Goal: Information Seeking & Learning: Understand process/instructions

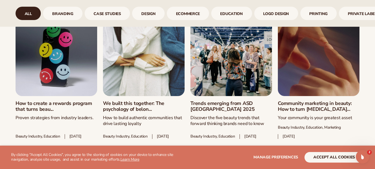
scroll to position [430, 0]
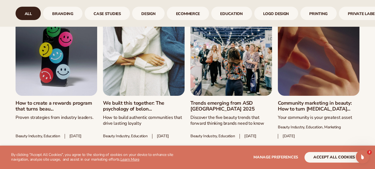
click at [194, 100] on link "Trends emerging from ASD [GEOGRAPHIC_DATA] 2025" at bounding box center [232, 106] width 82 height 12
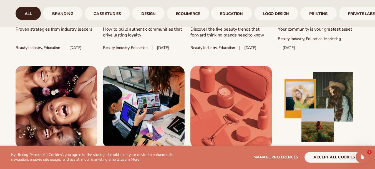
scroll to position [518, 0]
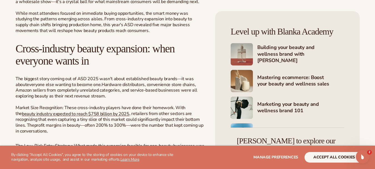
scroll to position [243, 0]
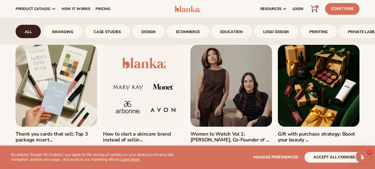
scroll to position [262, 0]
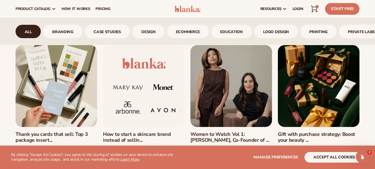
click at [245, 131] on link "Women to Watch Vol 1: [PERSON_NAME], Co-Founder of ..." at bounding box center [232, 137] width 82 height 12
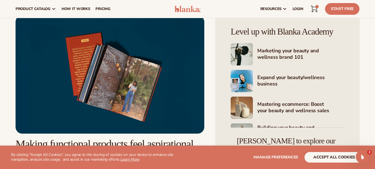
scroll to position [183, 0]
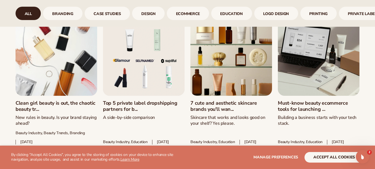
scroll to position [731, 0]
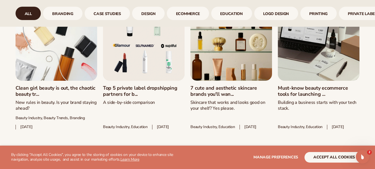
click at [287, 85] on link "Must-know beauty ecommerce tools for launching ..." at bounding box center [319, 91] width 82 height 12
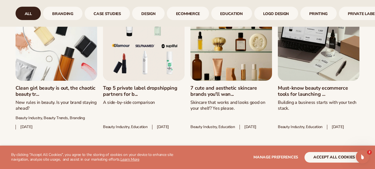
click at [141, 85] on link "Top 5 private label dropshipping partners for b..." at bounding box center [144, 91] width 82 height 12
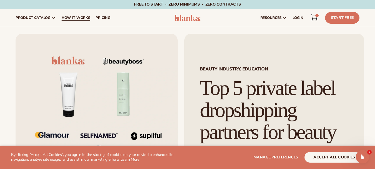
click at [74, 21] on link "How It Works" at bounding box center [76, 18] width 34 height 18
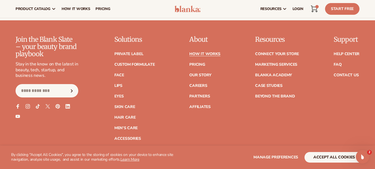
scroll to position [1228, 0]
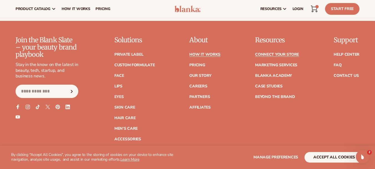
click at [289, 52] on link "Connect your store" at bounding box center [277, 54] width 44 height 4
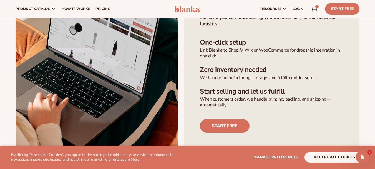
scroll to position [173, 0]
drag, startPoint x: 292, startPoint y: 93, endPoint x: 311, endPoint y: 90, distance: 18.6
click at [311, 90] on h3 "Start selling and let us fulfill" at bounding box center [272, 91] width 144 height 8
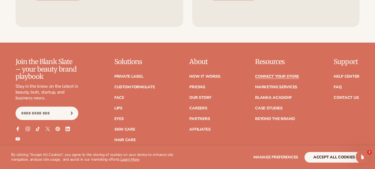
scroll to position [698, 0]
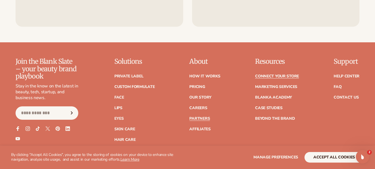
click at [201, 119] on link "Partners" at bounding box center [199, 118] width 21 height 4
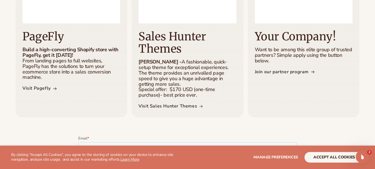
scroll to position [410, 0]
click at [180, 102] on link "Visit Sales Hunter Themes" at bounding box center [171, 106] width 64 height 8
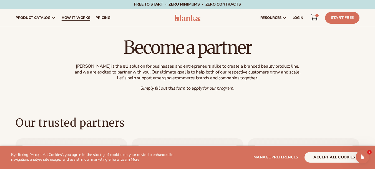
click at [71, 19] on span "How It Works" at bounding box center [76, 18] width 29 height 4
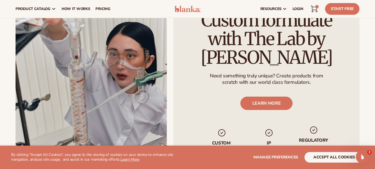
scroll to position [873, 0]
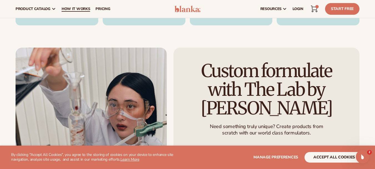
click at [84, 7] on span "How It Works" at bounding box center [76, 9] width 29 height 4
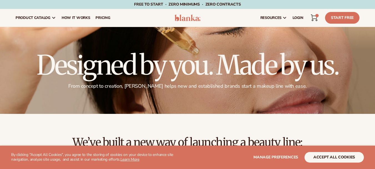
click at [56, 112] on div at bounding box center [187, 70] width 375 height 87
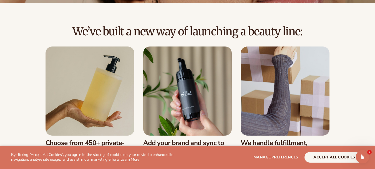
scroll to position [111, 0]
